Goal: Task Accomplishment & Management: Use online tool/utility

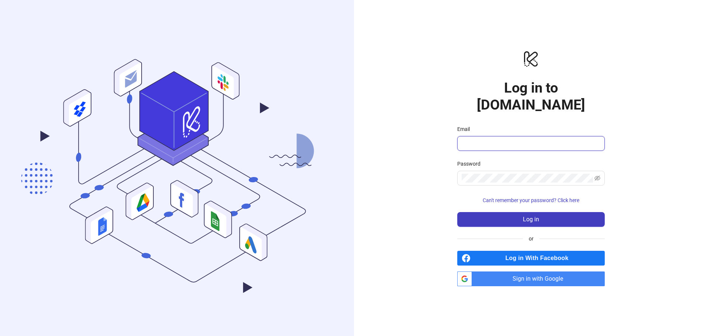
click at [481, 139] on input "Email" at bounding box center [529, 143] width 137 height 9
type input "**********"
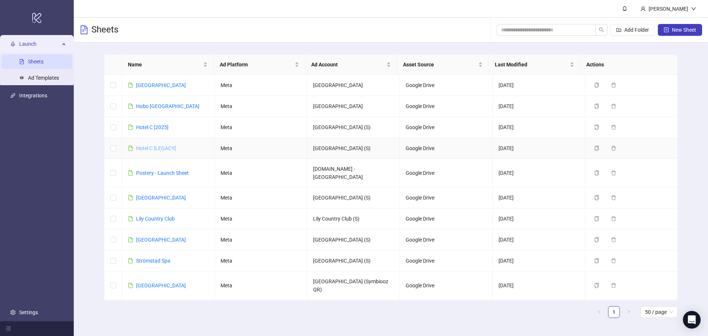
click at [149, 149] on link "Hotel C [LEGACY]" at bounding box center [156, 148] width 40 height 6
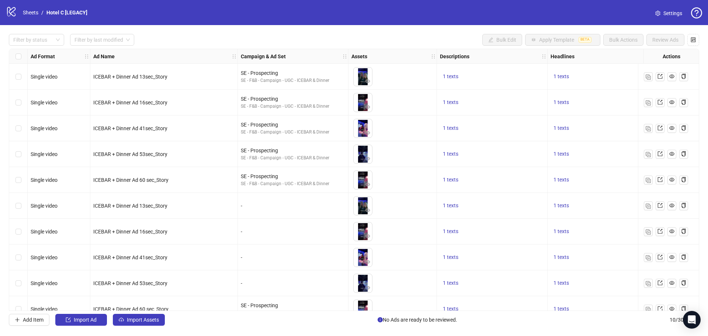
scroll to position [14, 0]
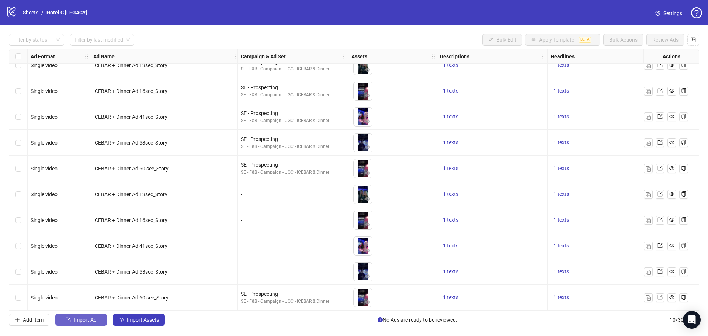
click at [88, 319] on span "Import Ad" at bounding box center [85, 320] width 23 height 6
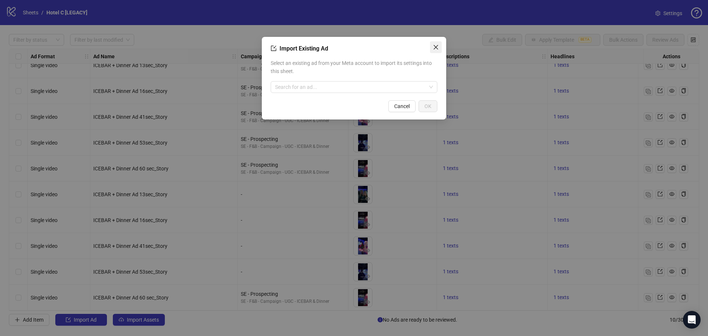
click at [438, 45] on icon "close" at bounding box center [436, 47] width 6 height 6
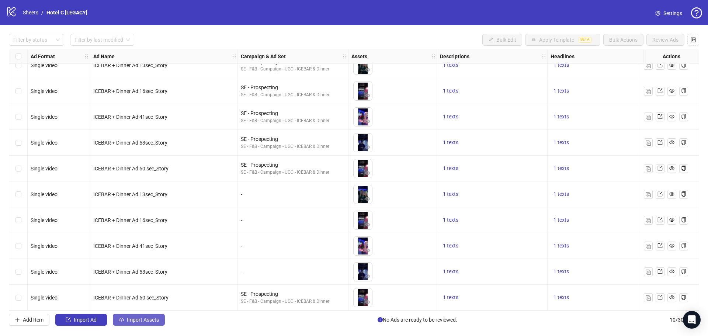
click at [145, 316] on button "Import Assets" at bounding box center [139, 320] width 52 height 12
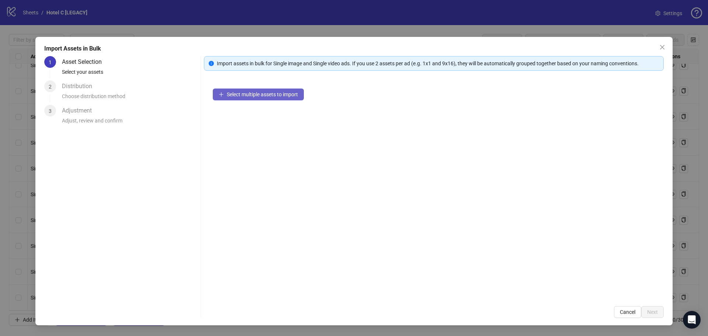
click at [231, 93] on span "Select multiple assets to import" at bounding box center [262, 94] width 71 height 6
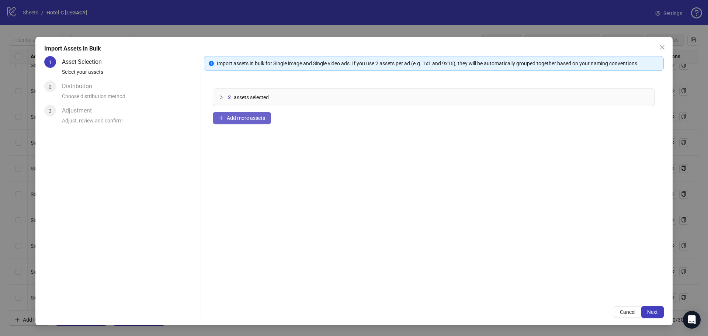
click at [260, 119] on span "Add more assets" at bounding box center [246, 118] width 38 height 6
drag, startPoint x: 652, startPoint y: 311, endPoint x: 546, endPoint y: 248, distance: 124.1
drag, startPoint x: 546, startPoint y: 248, endPoint x: 462, endPoint y: 243, distance: 83.4
click at [459, 241] on div "4 assets selected Add more assets" at bounding box center [434, 188] width 460 height 217
click at [656, 310] on span "Next" at bounding box center [652, 312] width 11 height 6
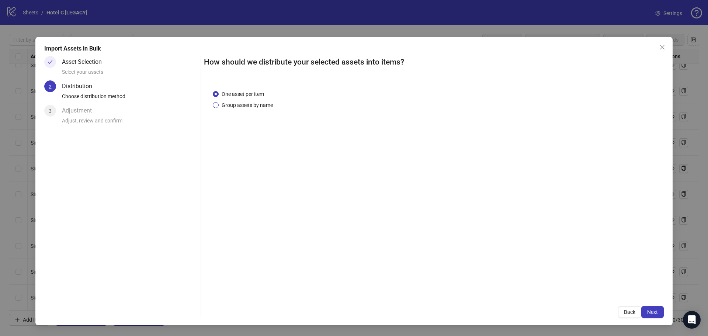
click at [251, 106] on span "Group assets by name" at bounding box center [247, 105] width 57 height 8
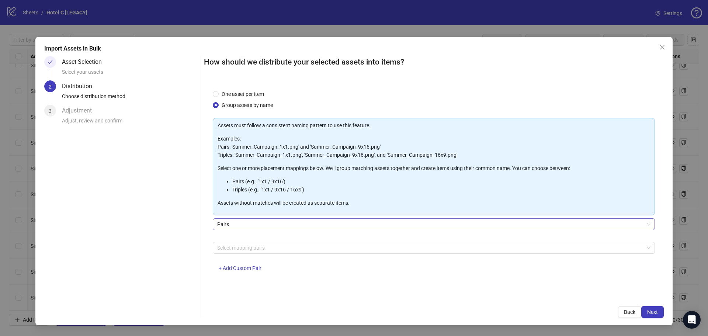
click at [253, 220] on span "Pairs" at bounding box center [433, 224] width 433 height 11
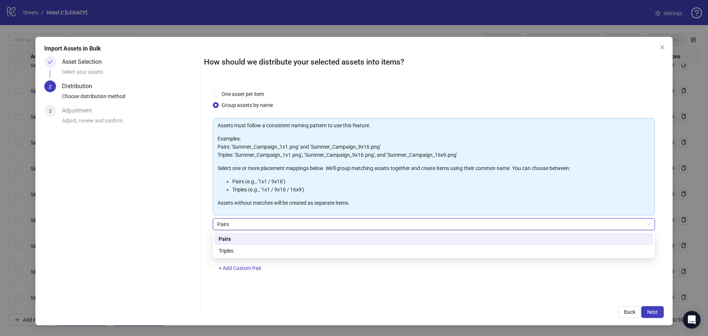
click at [253, 220] on span "Pairs" at bounding box center [433, 224] width 433 height 11
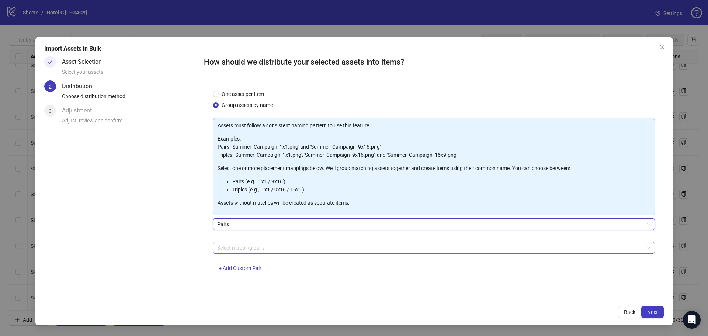
click at [248, 243] on div at bounding box center [429, 248] width 431 height 10
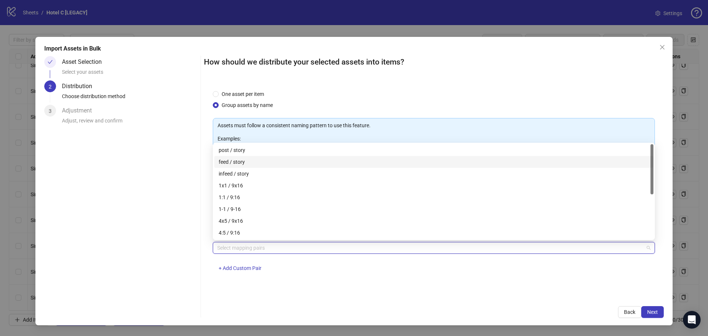
click at [242, 163] on div "feed / story" at bounding box center [434, 162] width 430 height 8
click at [241, 161] on div "feed / story" at bounding box center [431, 162] width 425 height 8
click at [153, 184] on div "Asset Selection Select your assets 2 Distribution Choose distribution method 3 …" at bounding box center [120, 187] width 153 height 262
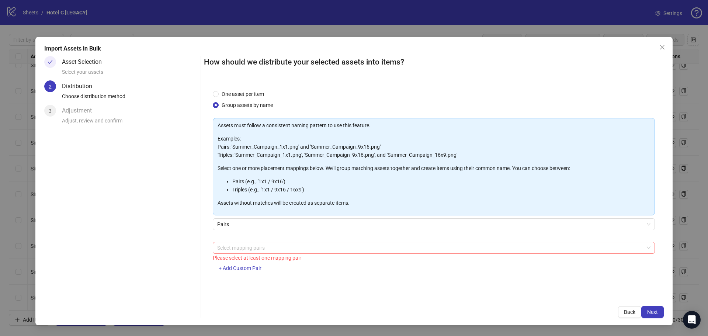
click at [235, 243] on div at bounding box center [429, 248] width 431 height 10
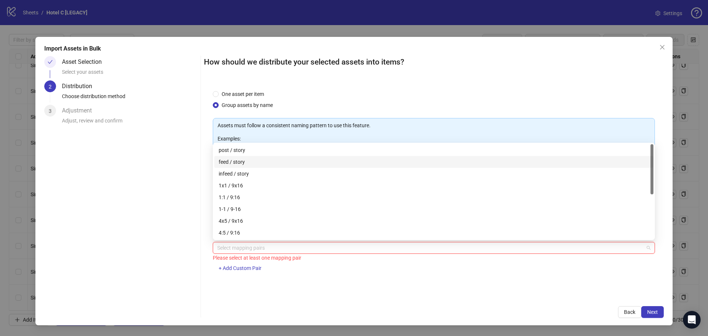
click at [237, 163] on div "feed / story" at bounding box center [434, 162] width 430 height 8
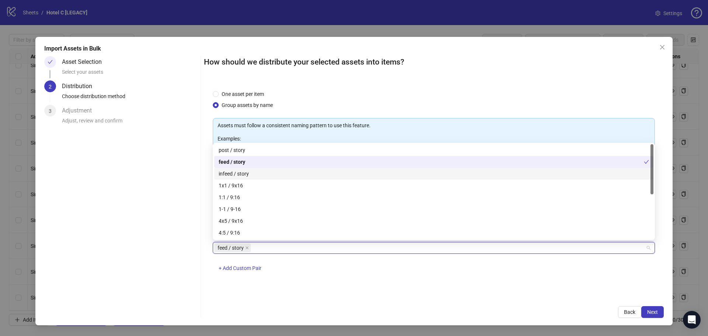
click at [147, 199] on div "Asset Selection Select your assets 2 Distribution Choose distribution method 3 …" at bounding box center [120, 187] width 153 height 262
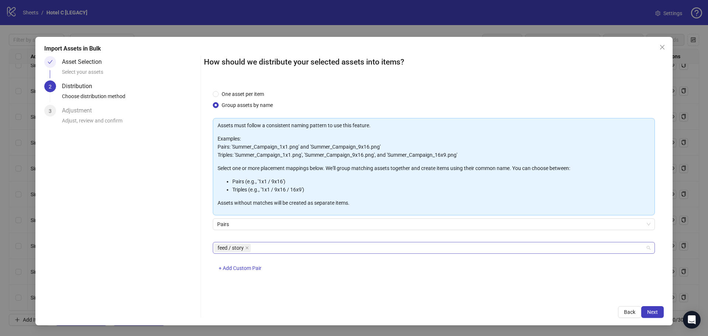
click at [283, 245] on div "feed / story" at bounding box center [429, 248] width 431 height 10
click at [163, 205] on div "Asset Selection Select your assets 2 Distribution Choose distribution method 3 …" at bounding box center [120, 187] width 153 height 262
drag, startPoint x: 233, startPoint y: 147, endPoint x: 287, endPoint y: 144, distance: 54.6
click at [287, 144] on p "Examples: Pairs: 'Summer_Campaign_1x1.png' and 'Summer_Campaign_9x16.png' Tripl…" at bounding box center [433, 147] width 432 height 24
click at [663, 45] on span "Close" at bounding box center [662, 47] width 12 height 6
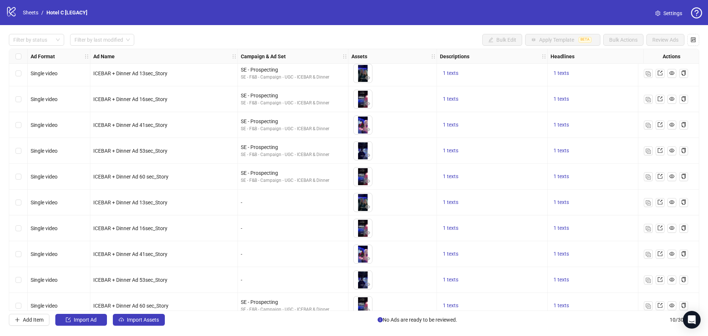
scroll to position [0, 0]
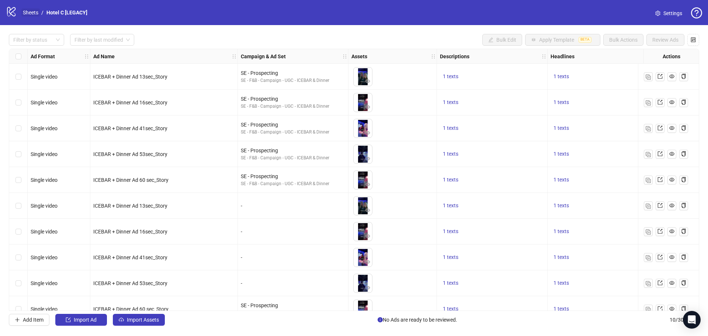
click at [24, 12] on link "Sheets" at bounding box center [30, 12] width 18 height 8
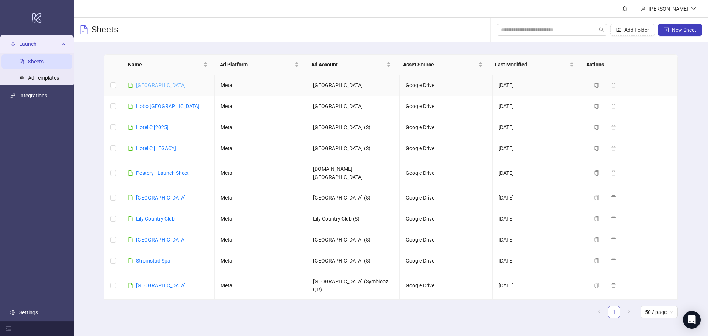
click at [153, 86] on link "[GEOGRAPHIC_DATA]" at bounding box center [161, 85] width 50 height 6
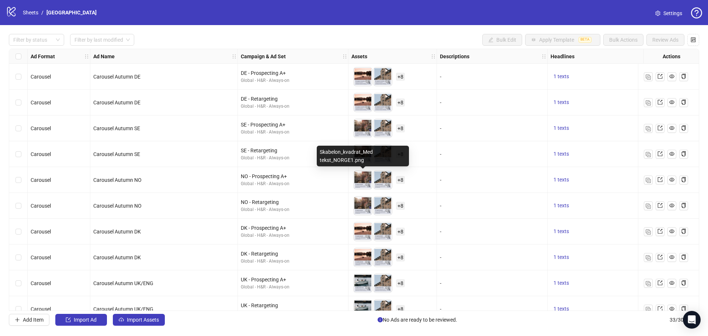
click at [367, 180] on img at bounding box center [362, 180] width 18 height 18
click at [377, 178] on img at bounding box center [382, 180] width 18 height 18
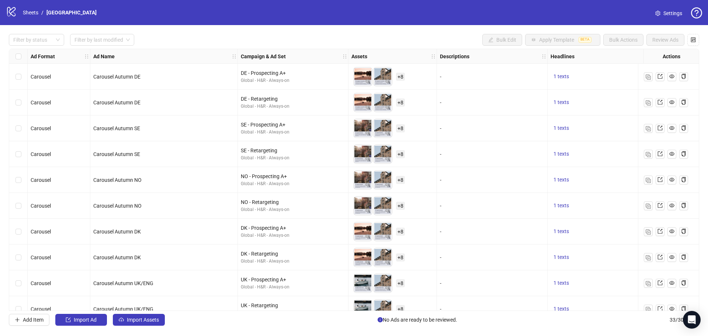
click at [399, 178] on span "+ 8" at bounding box center [400, 180] width 9 height 8
click at [376, 215] on img at bounding box center [382, 205] width 18 height 18
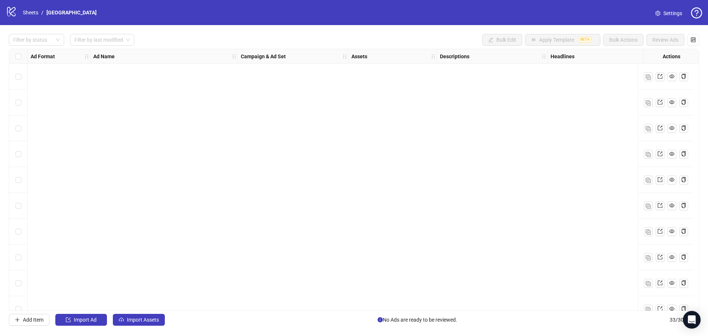
scroll to position [608, 0]
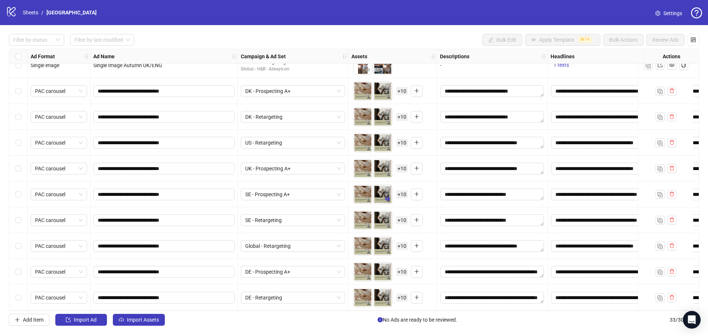
click at [385, 196] on icon "eye" at bounding box center [387, 198] width 5 height 5
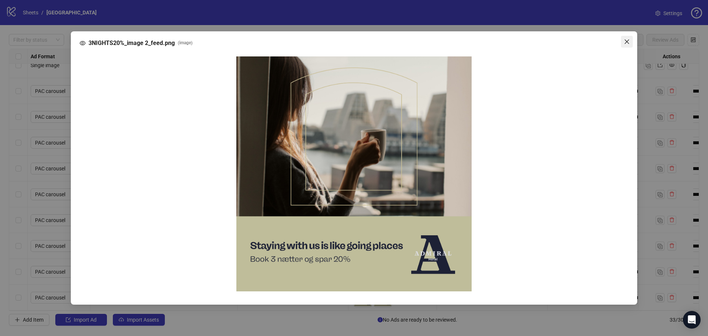
click at [624, 40] on icon "close" at bounding box center [627, 42] width 6 height 6
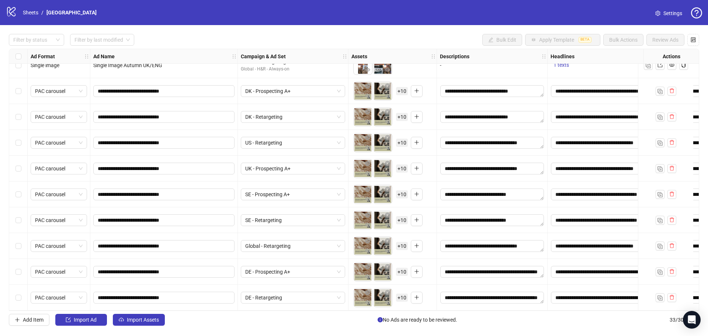
click at [382, 194] on body "logo/logo-mobile Sheets / Admiral Hotel Settings Filter by status Filter by las…" at bounding box center [354, 168] width 708 height 336
click at [382, 195] on body "logo/logo-mobile Sheets / Admiral Hotel Settings Filter by status Filter by las…" at bounding box center [354, 168] width 708 height 336
click at [379, 194] on body "logo/logo-mobile Sheets / Admiral Hotel Settings Filter by status Filter by las…" at bounding box center [354, 168] width 708 height 336
click at [367, 198] on icon "eye" at bounding box center [367, 199] width 5 height 4
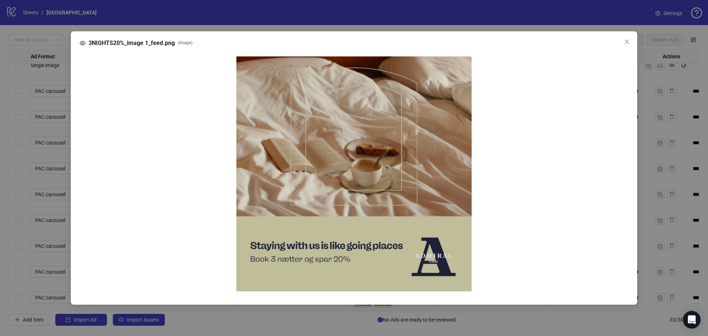
click at [502, 317] on div "3NIGHTS20%_image 1_feed.png ( image )" at bounding box center [354, 168] width 708 height 336
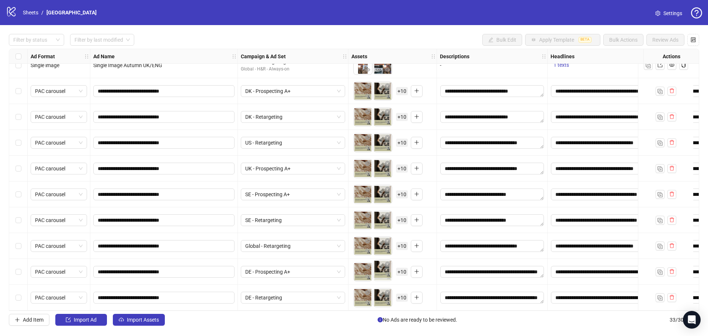
click at [382, 267] on body "logo/logo-mobile Sheets / Admiral Hotel Settings Filter by status Filter by las…" at bounding box center [354, 168] width 708 height 336
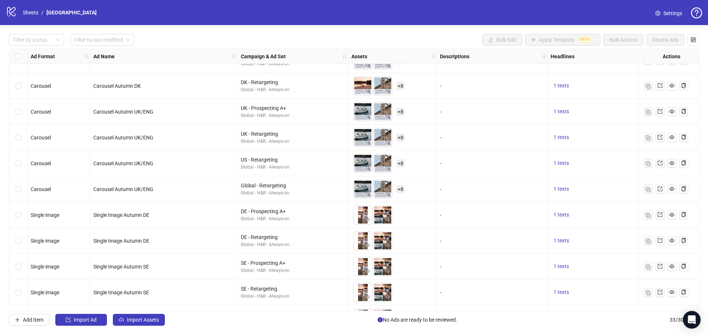
scroll to position [166, 0]
